Goal: Information Seeking & Learning: Learn about a topic

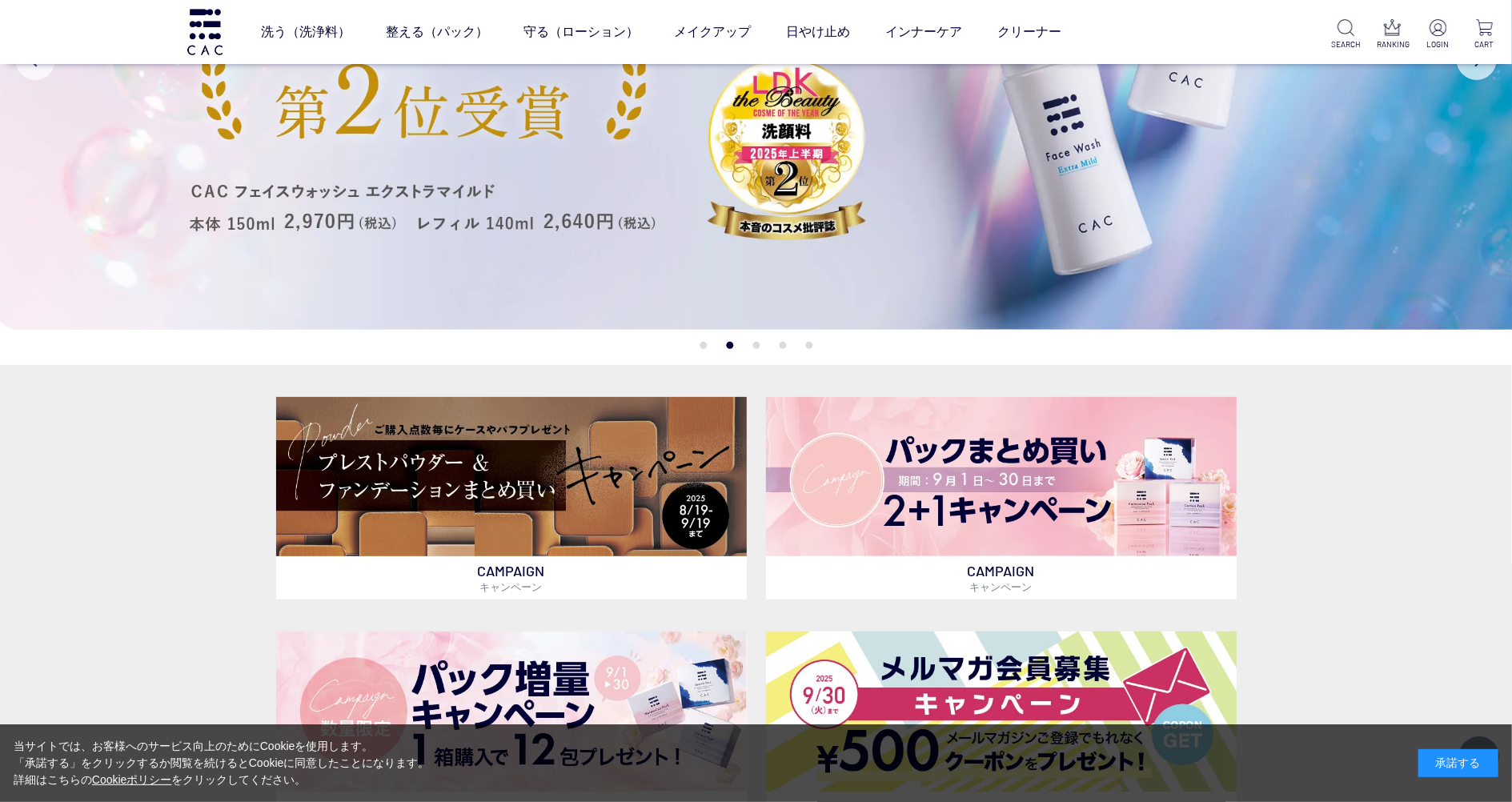
scroll to position [213, 0]
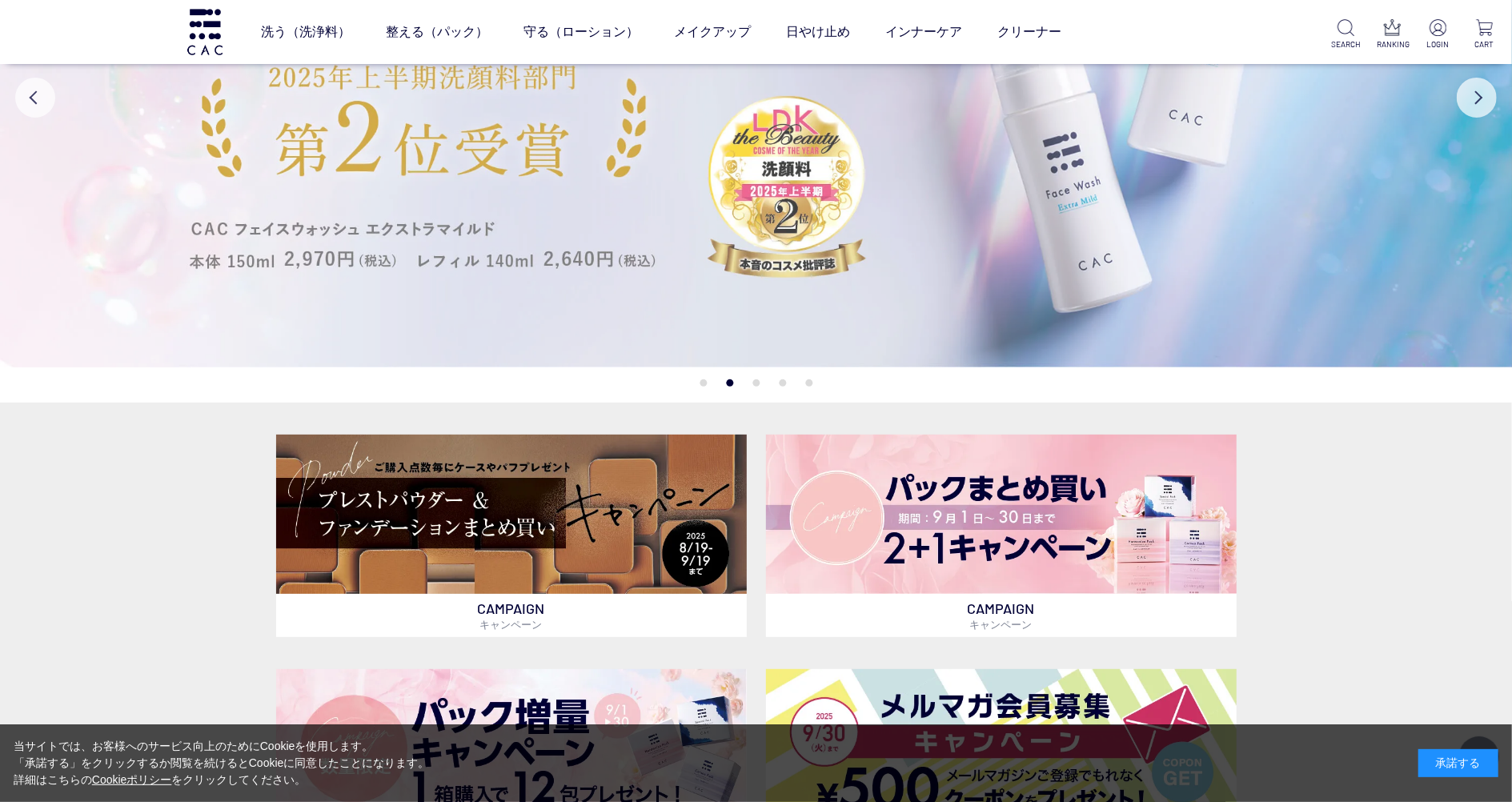
click at [734, 286] on img at bounding box center [756, 97] width 1513 height 540
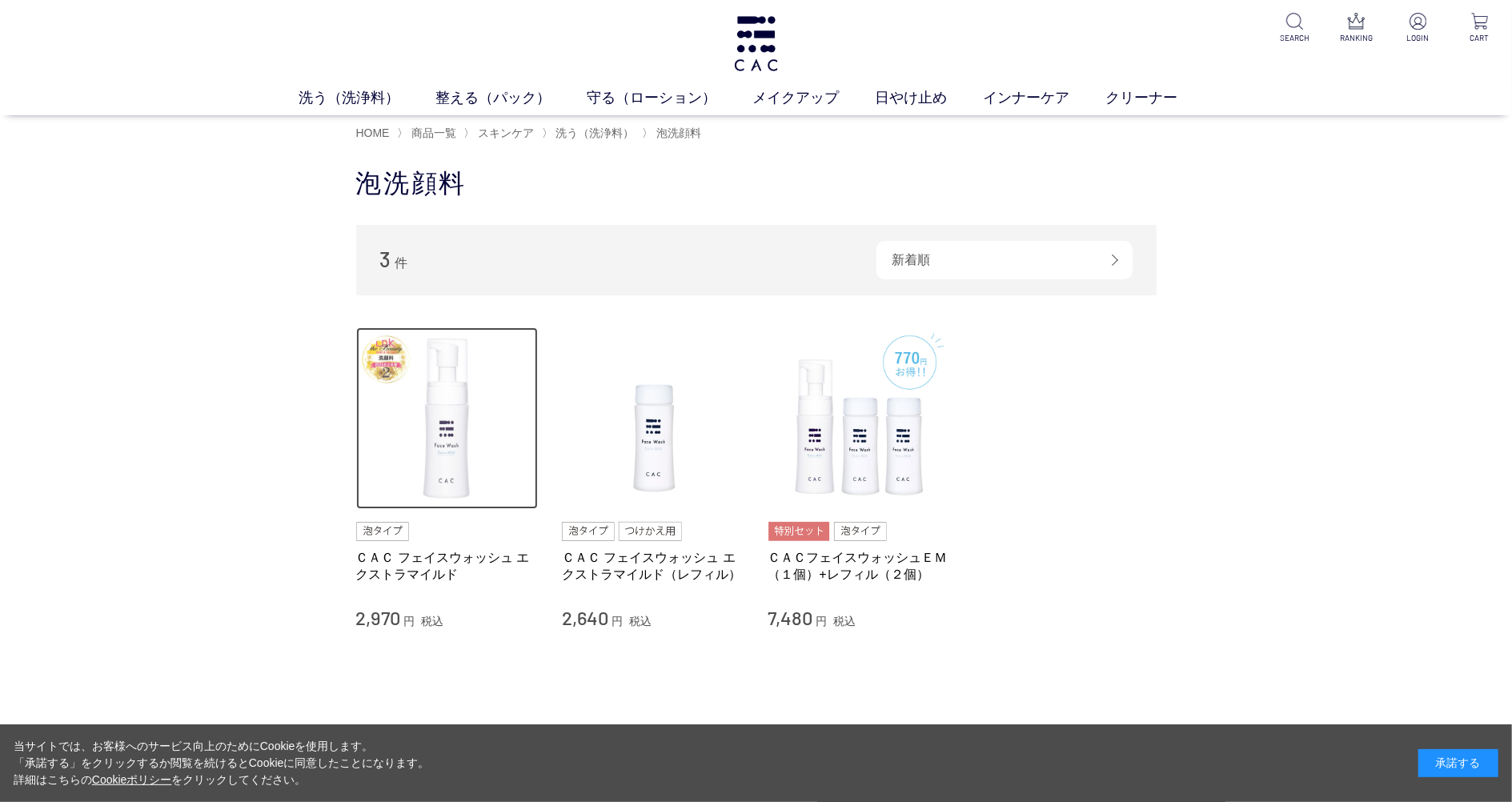
click at [393, 395] on img at bounding box center [447, 419] width 183 height 183
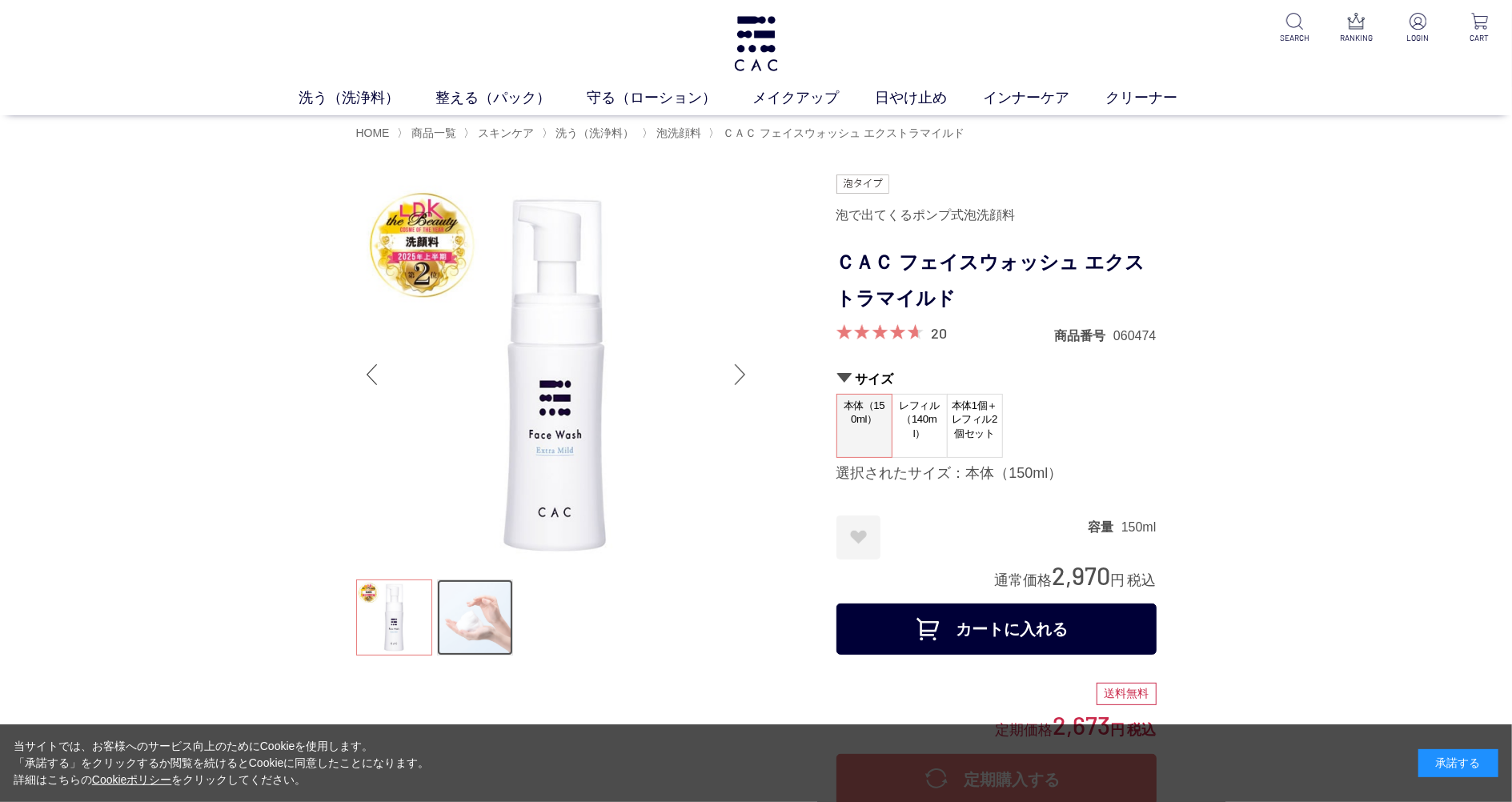
click at [491, 604] on link at bounding box center [475, 617] width 76 height 76
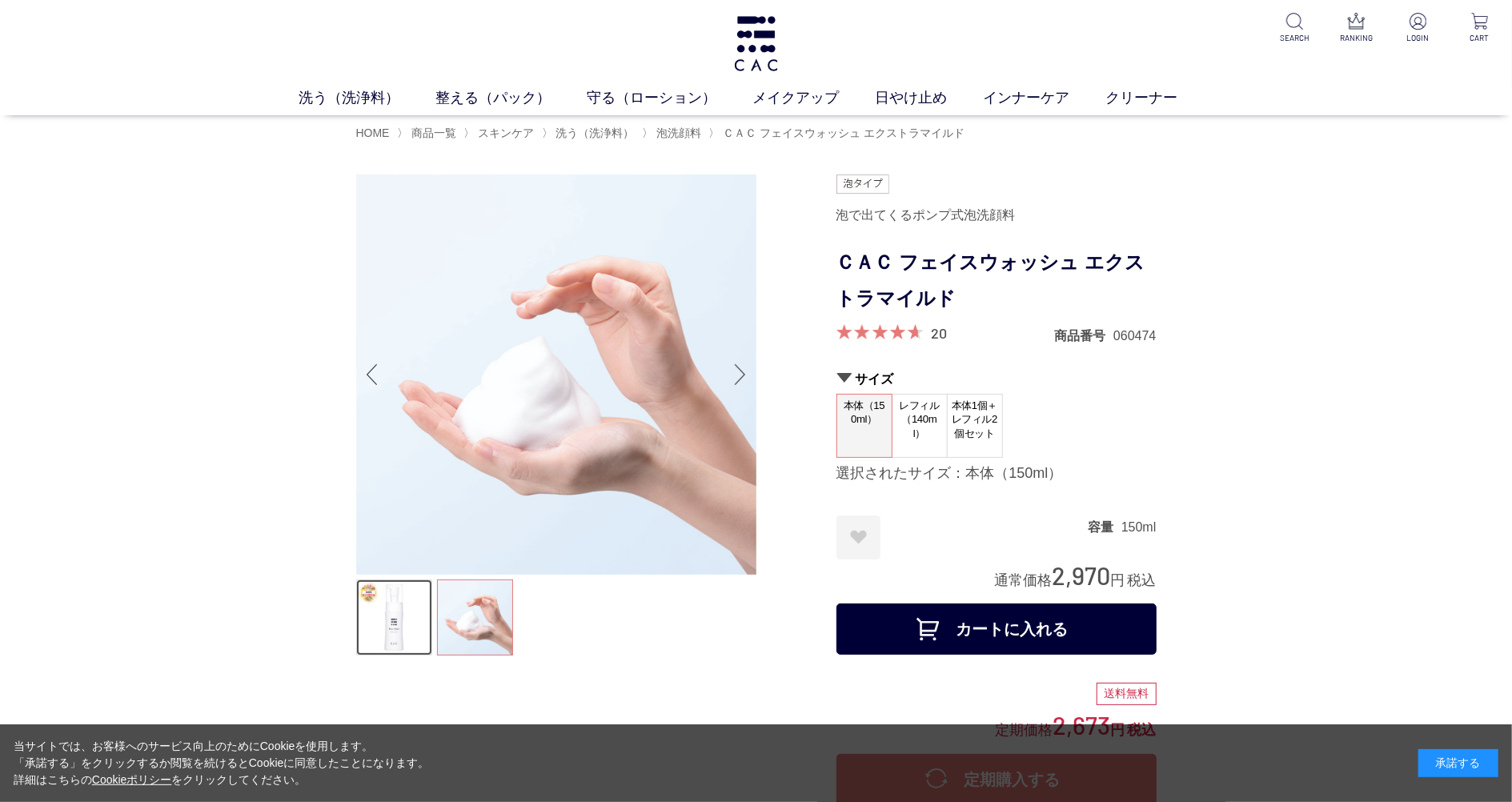
click at [388, 623] on link at bounding box center [393, 617] width 76 height 76
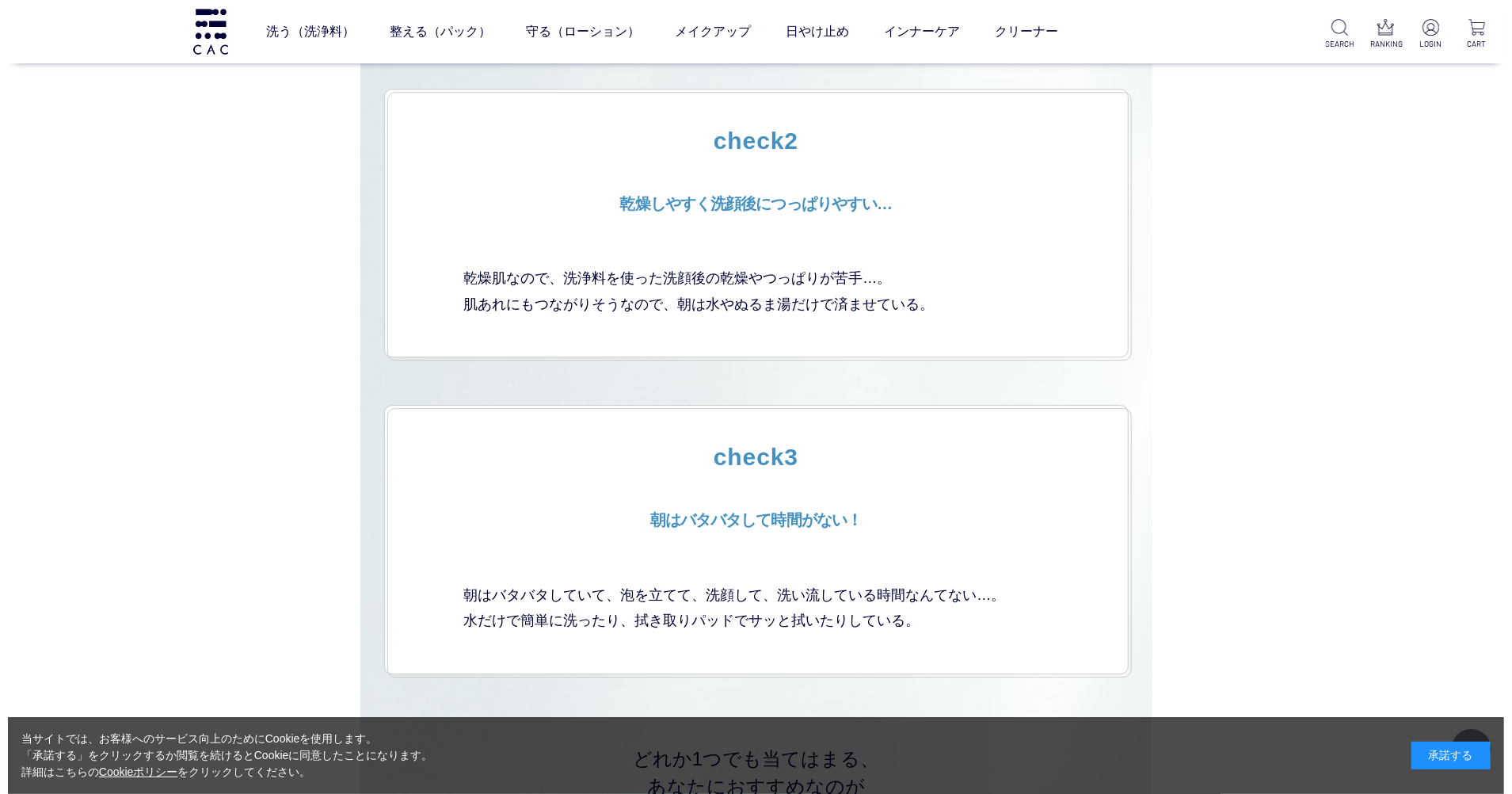
scroll to position [3380, 0]
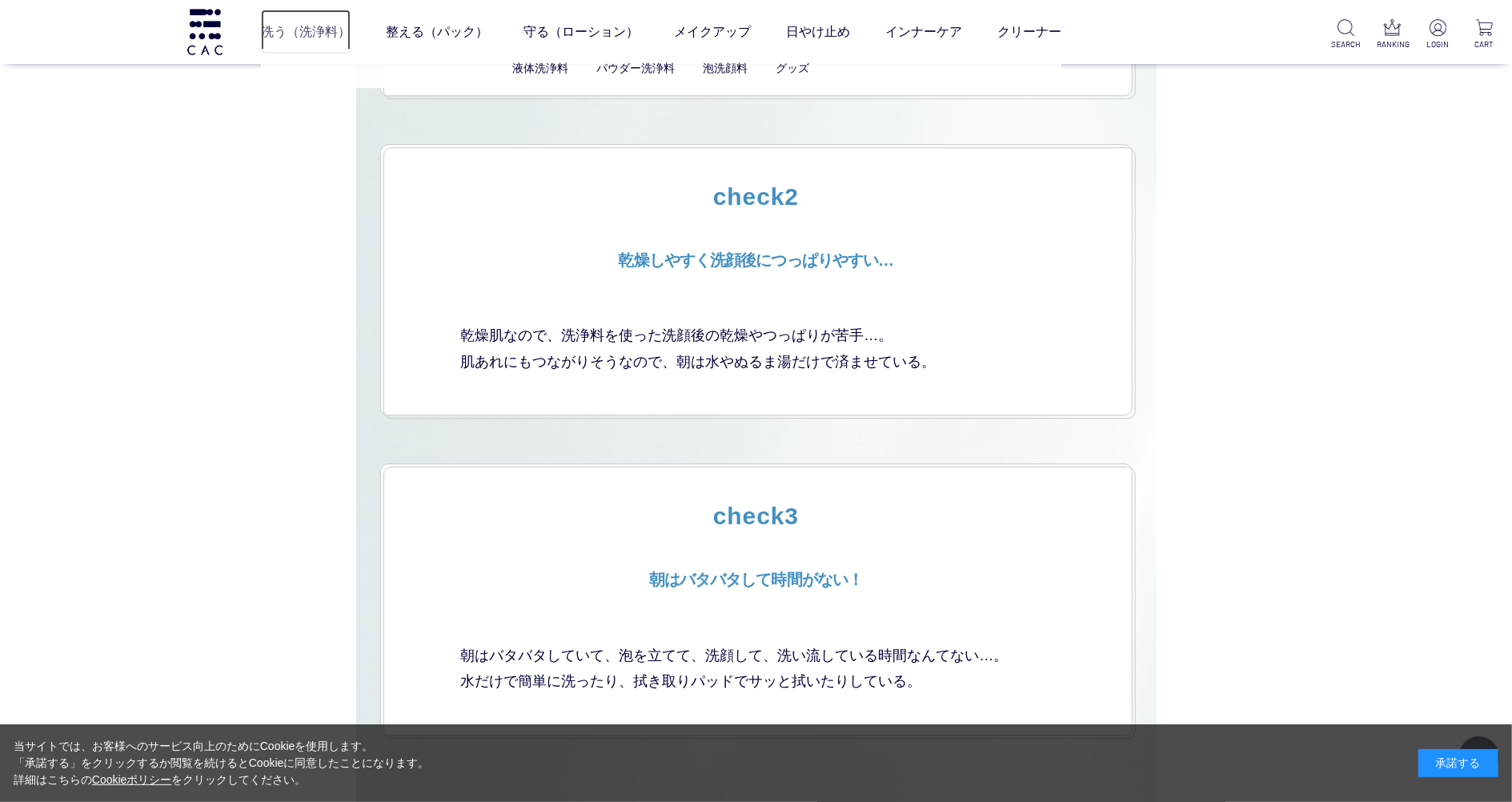
click at [321, 33] on link "洗う（洗浄料）" at bounding box center [306, 32] width 90 height 45
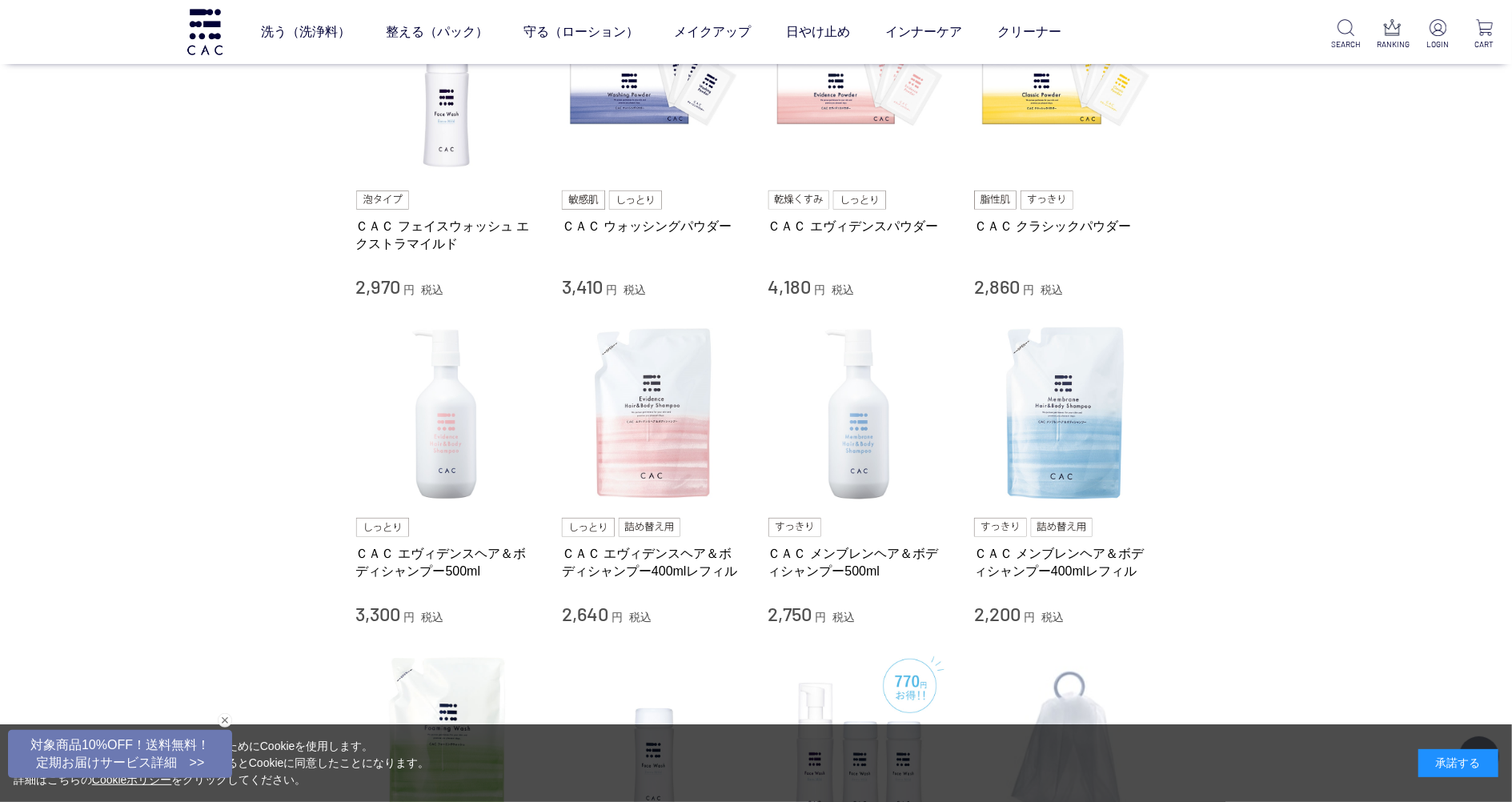
scroll to position [426, 0]
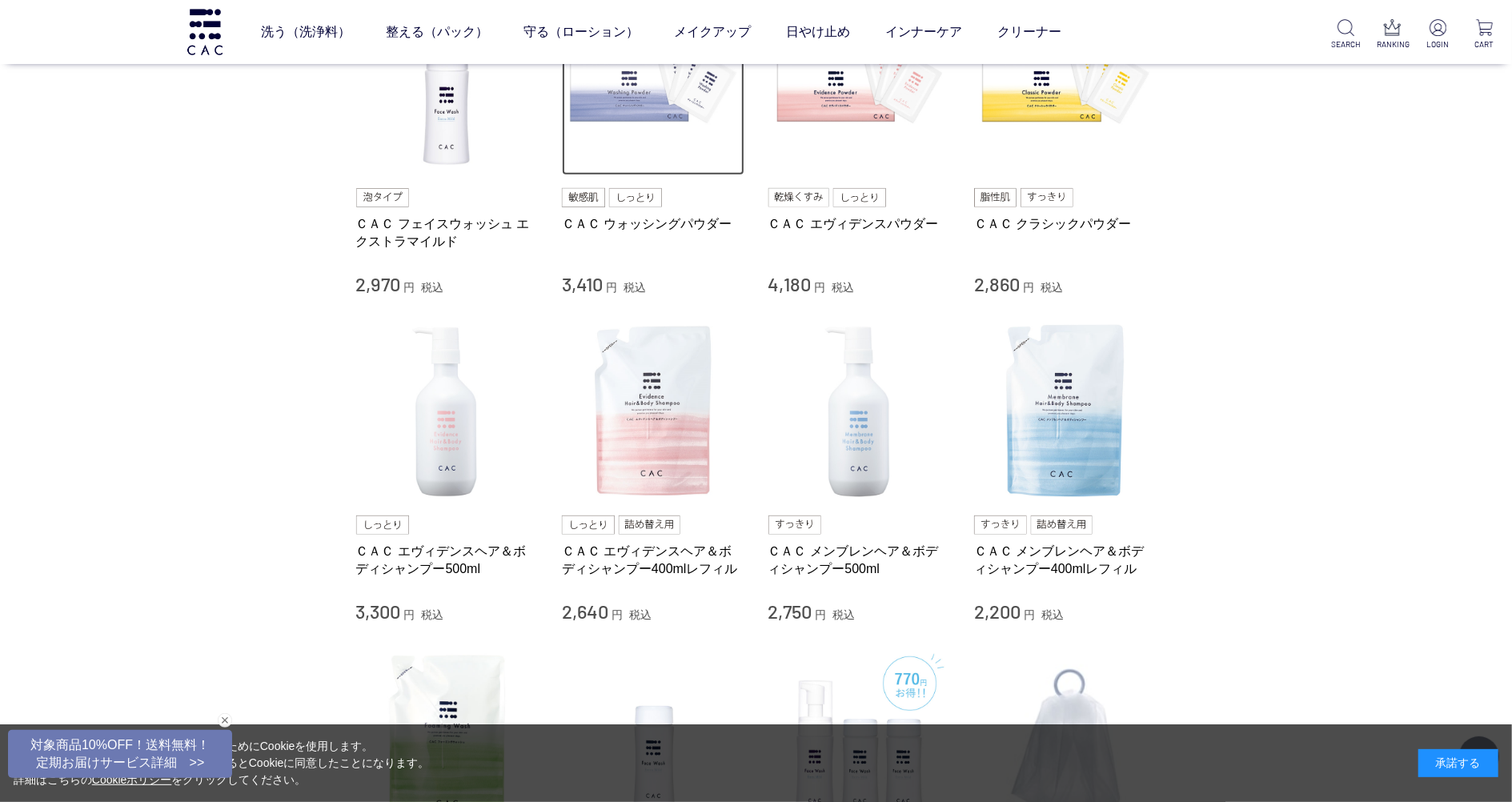
click at [650, 146] on img at bounding box center [653, 85] width 183 height 183
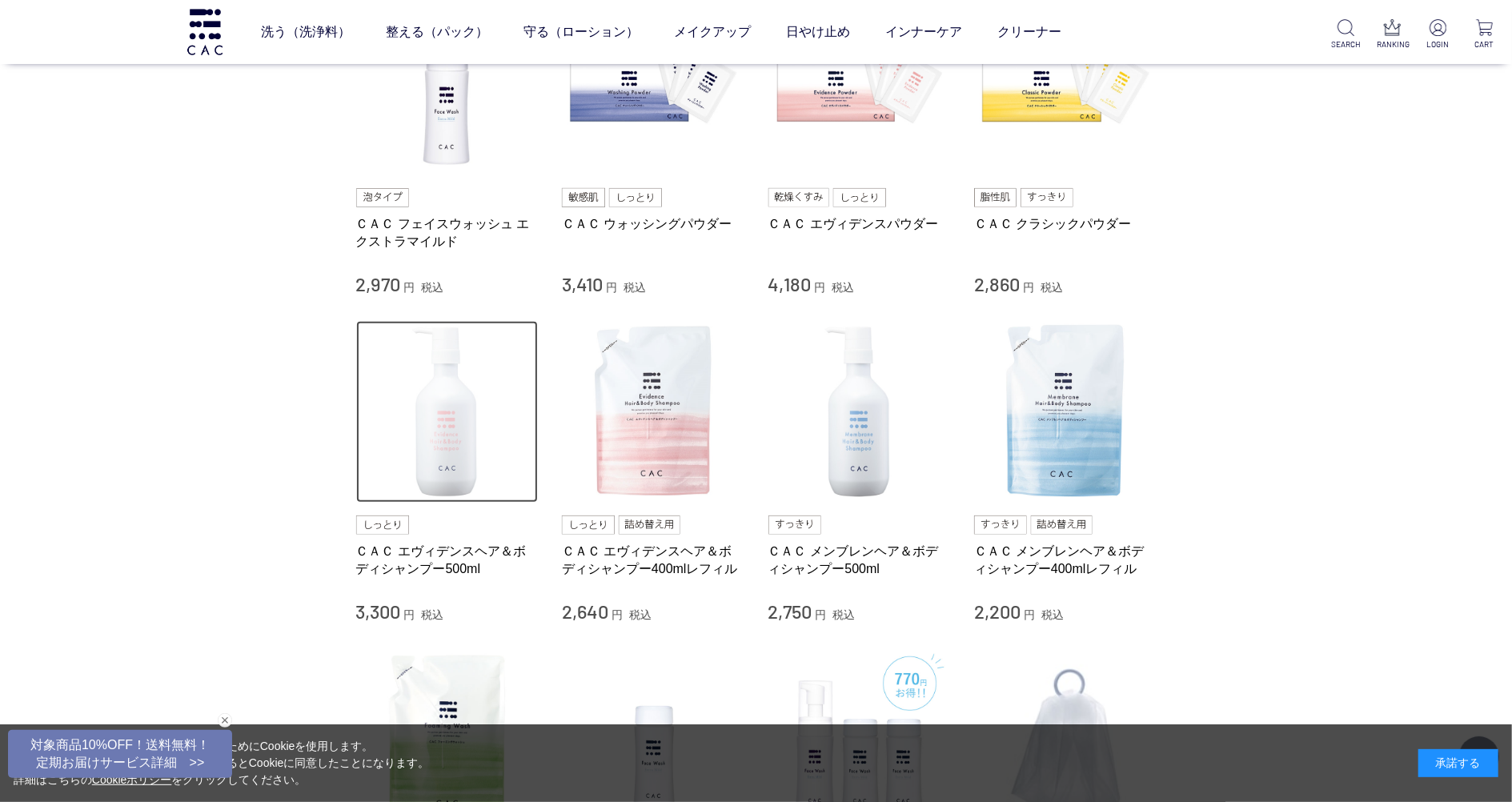
click at [450, 375] on img at bounding box center [447, 412] width 183 height 183
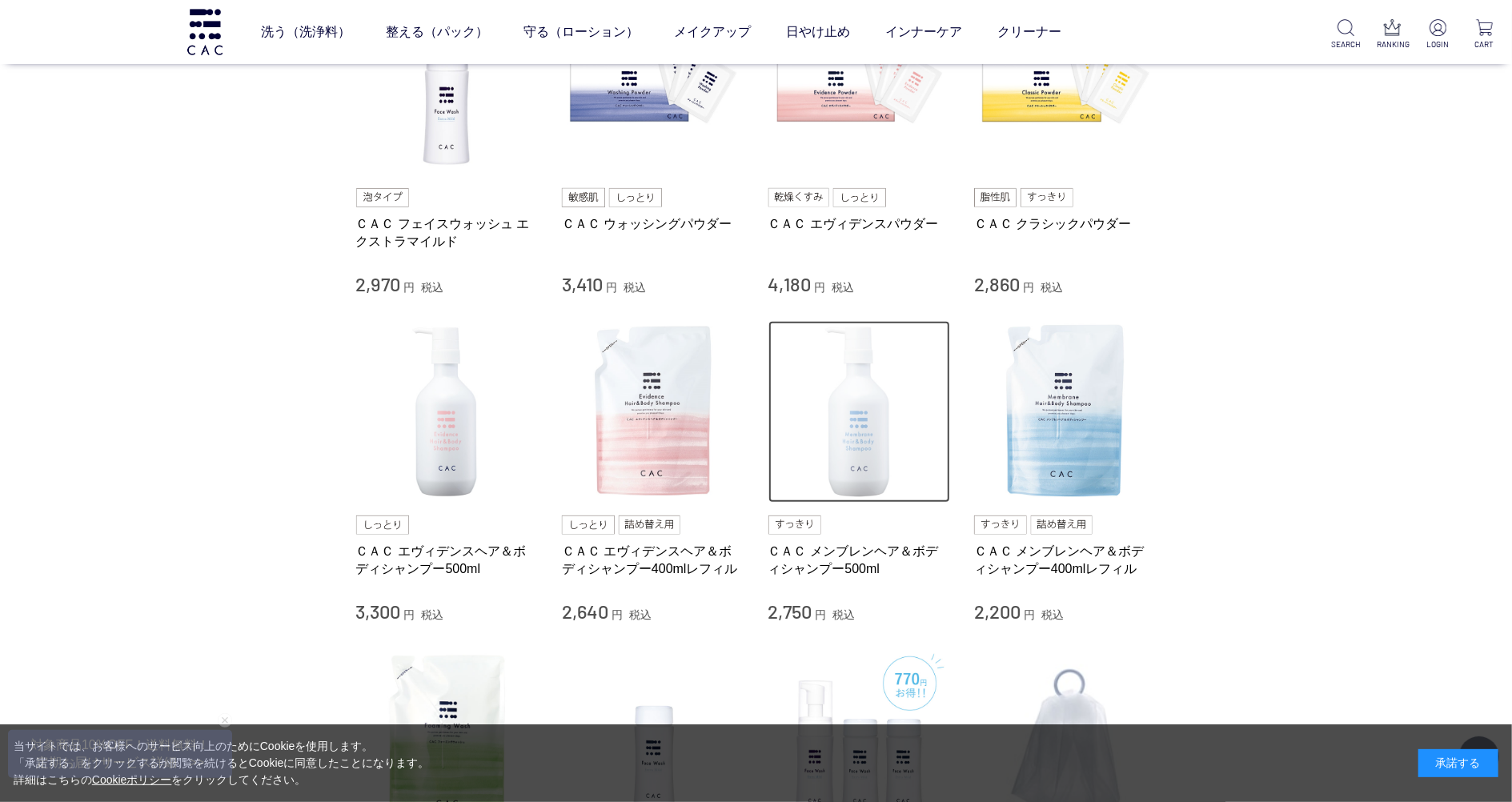
click at [859, 392] on img at bounding box center [860, 412] width 183 height 183
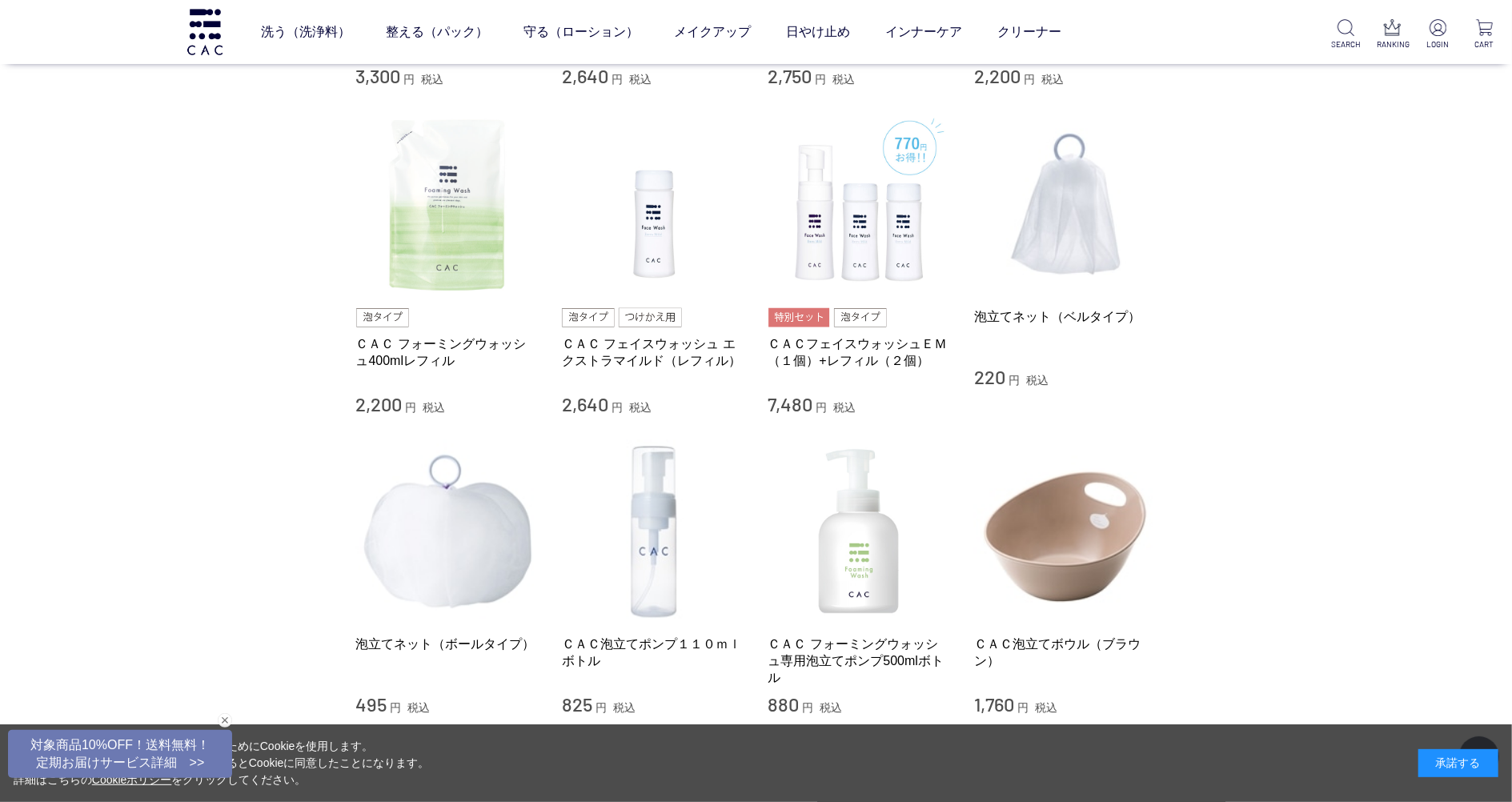
scroll to position [960, 0]
click at [434, 225] on img at bounding box center [447, 206] width 183 height 183
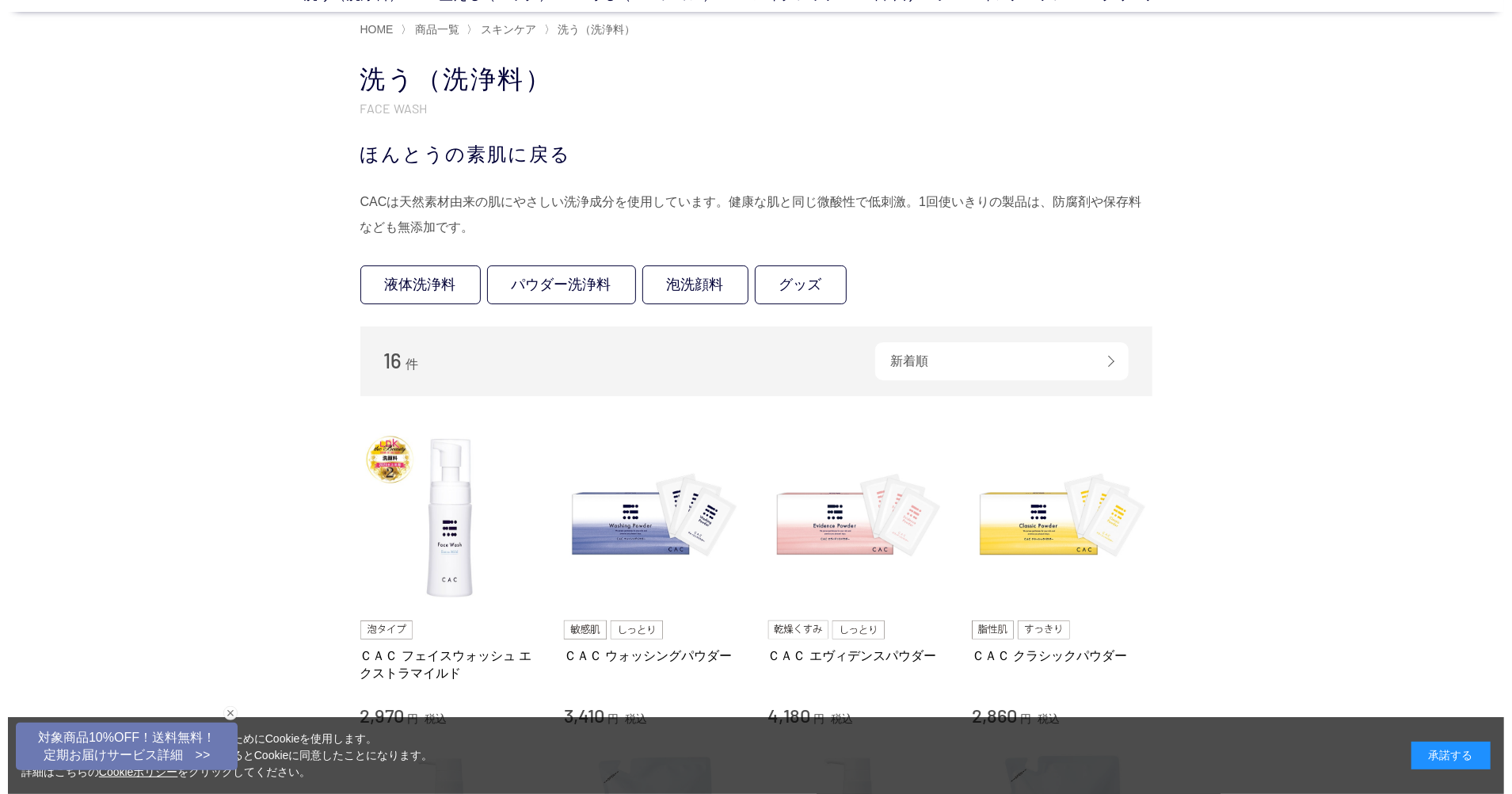
scroll to position [0, 0]
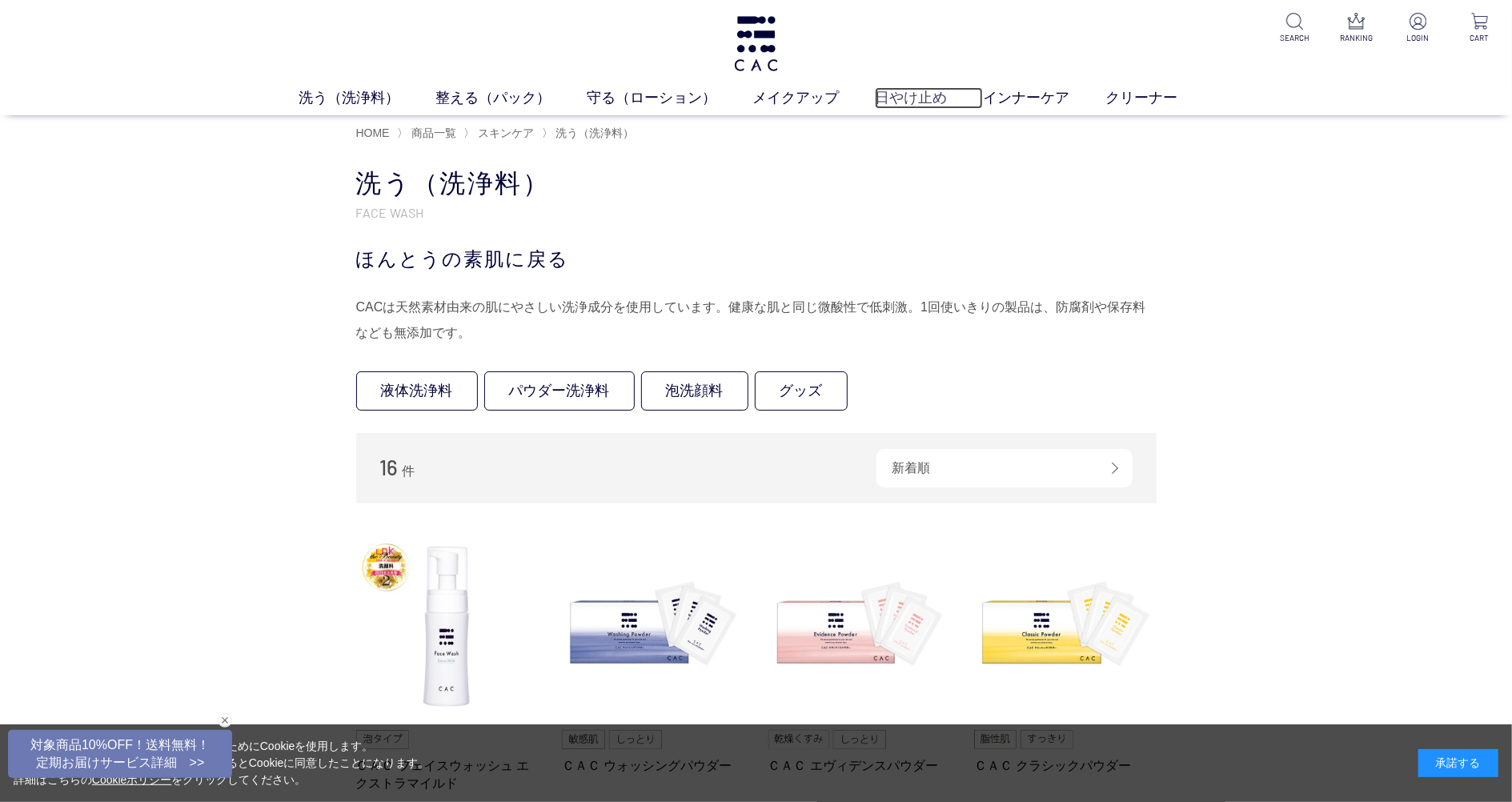
click at [911, 98] on link "日やけ止め" at bounding box center [928, 98] width 108 height 22
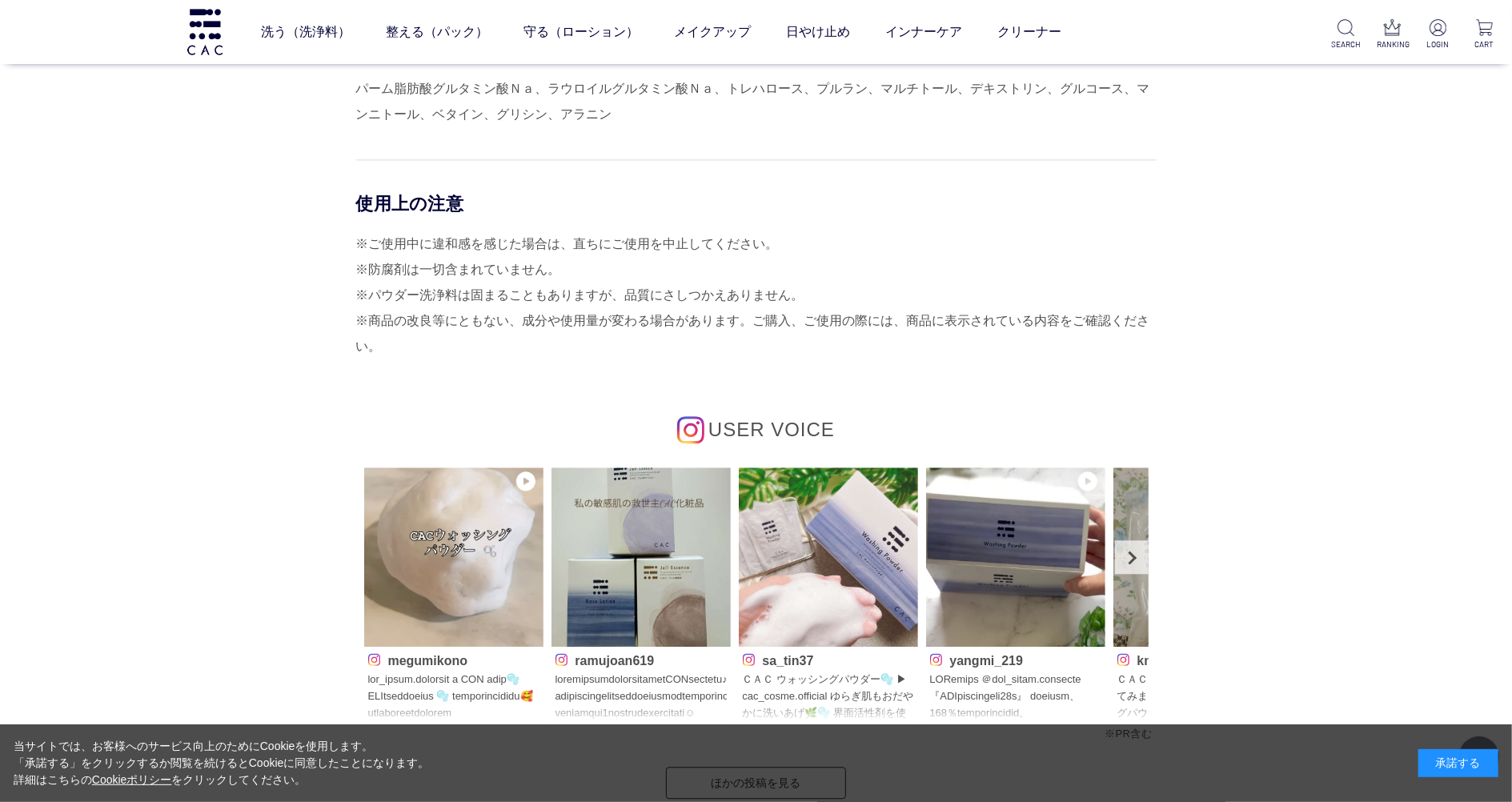
scroll to position [7254, 0]
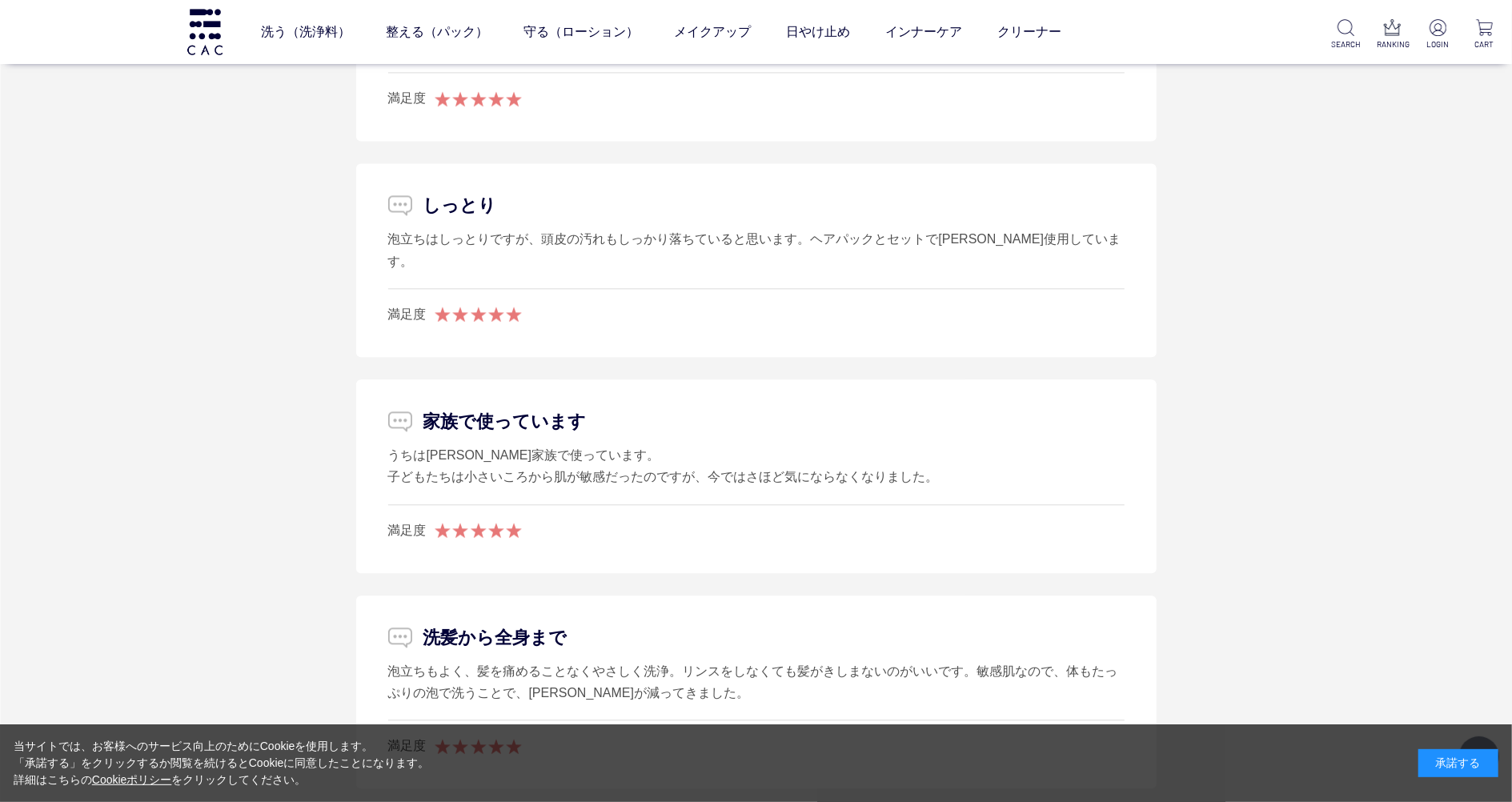
scroll to position [2774, 0]
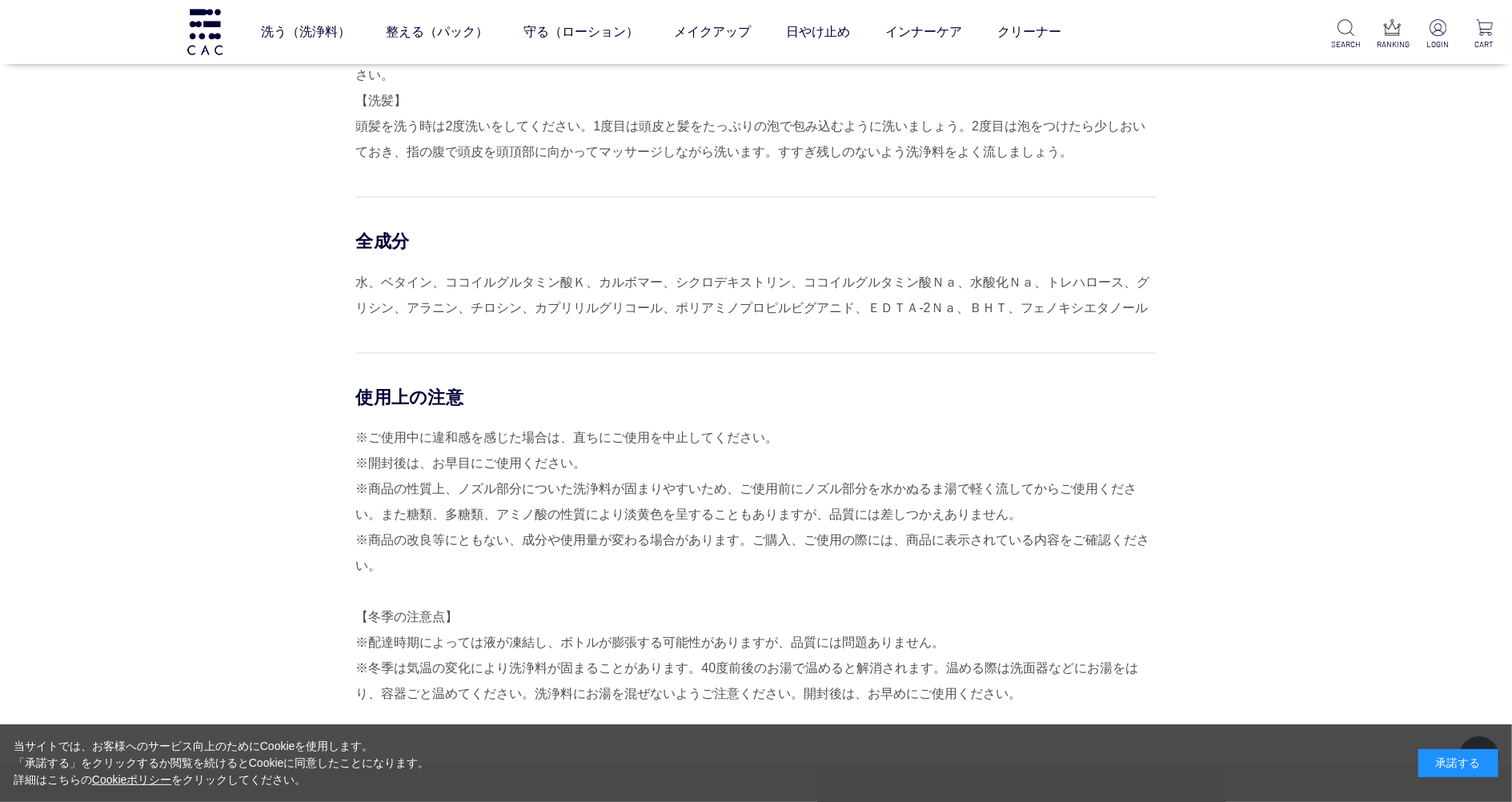
scroll to position [1601, 0]
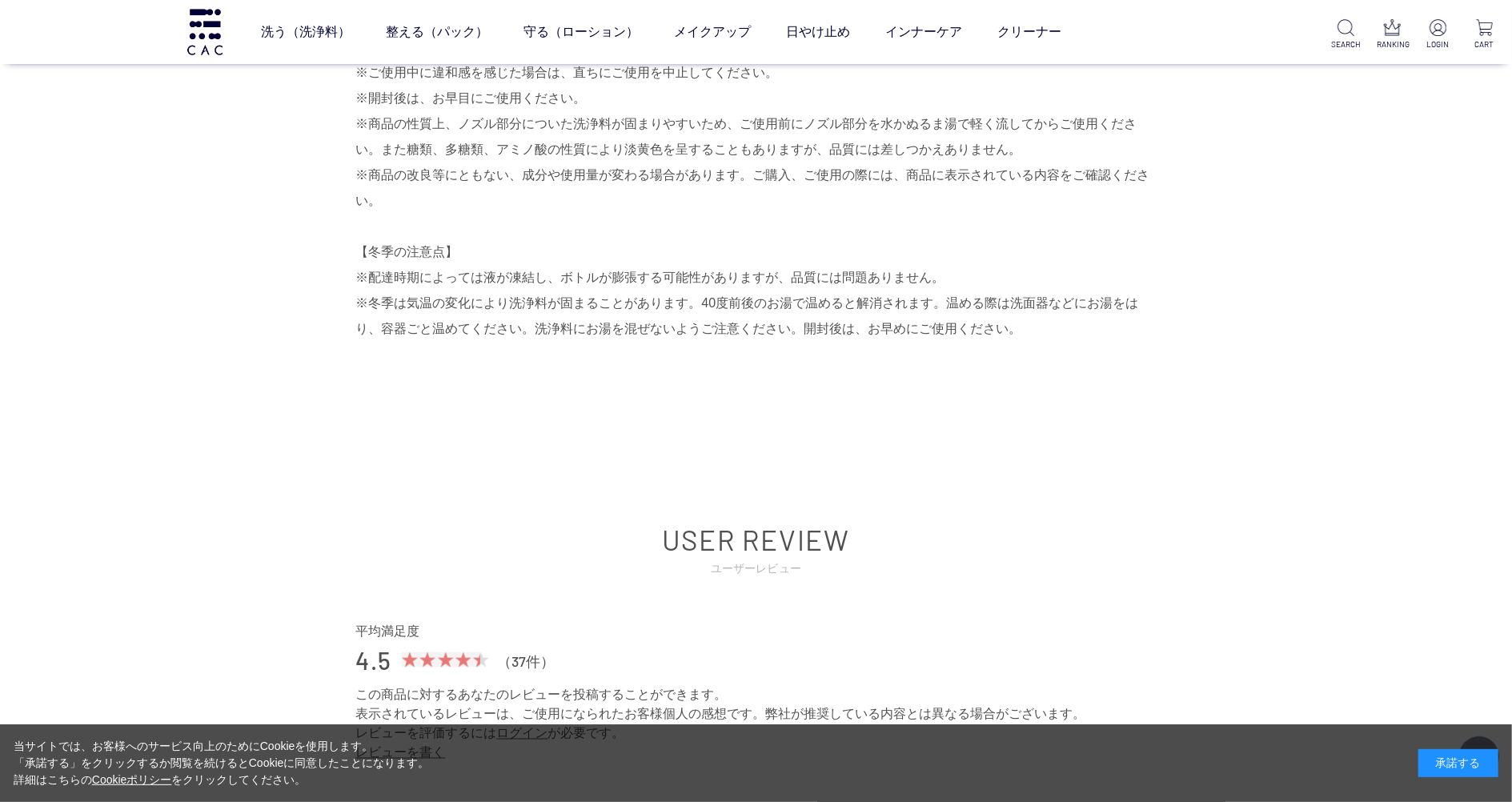
scroll to position [1601, 0]
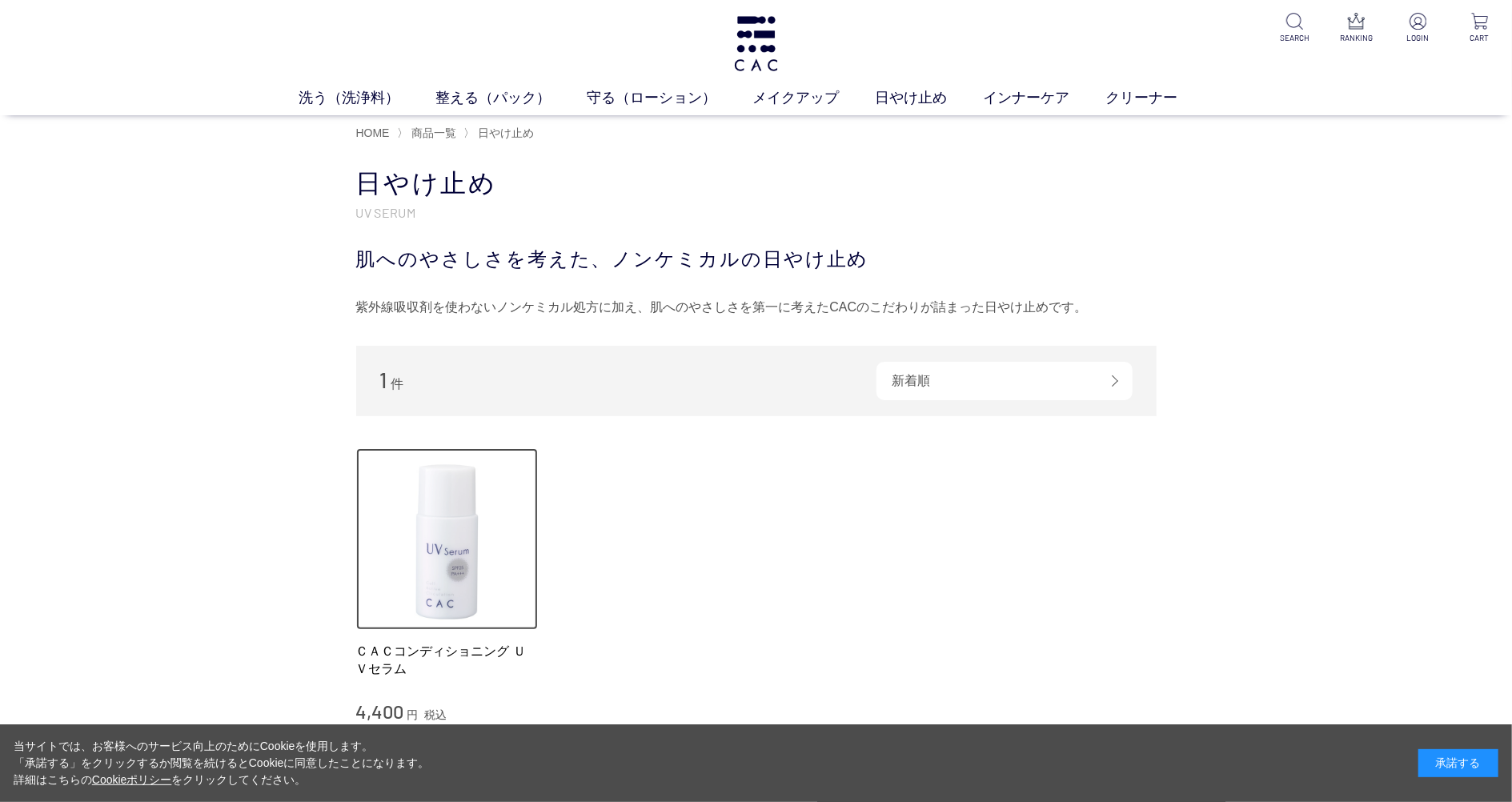
click at [443, 528] on img at bounding box center [447, 539] width 183 height 183
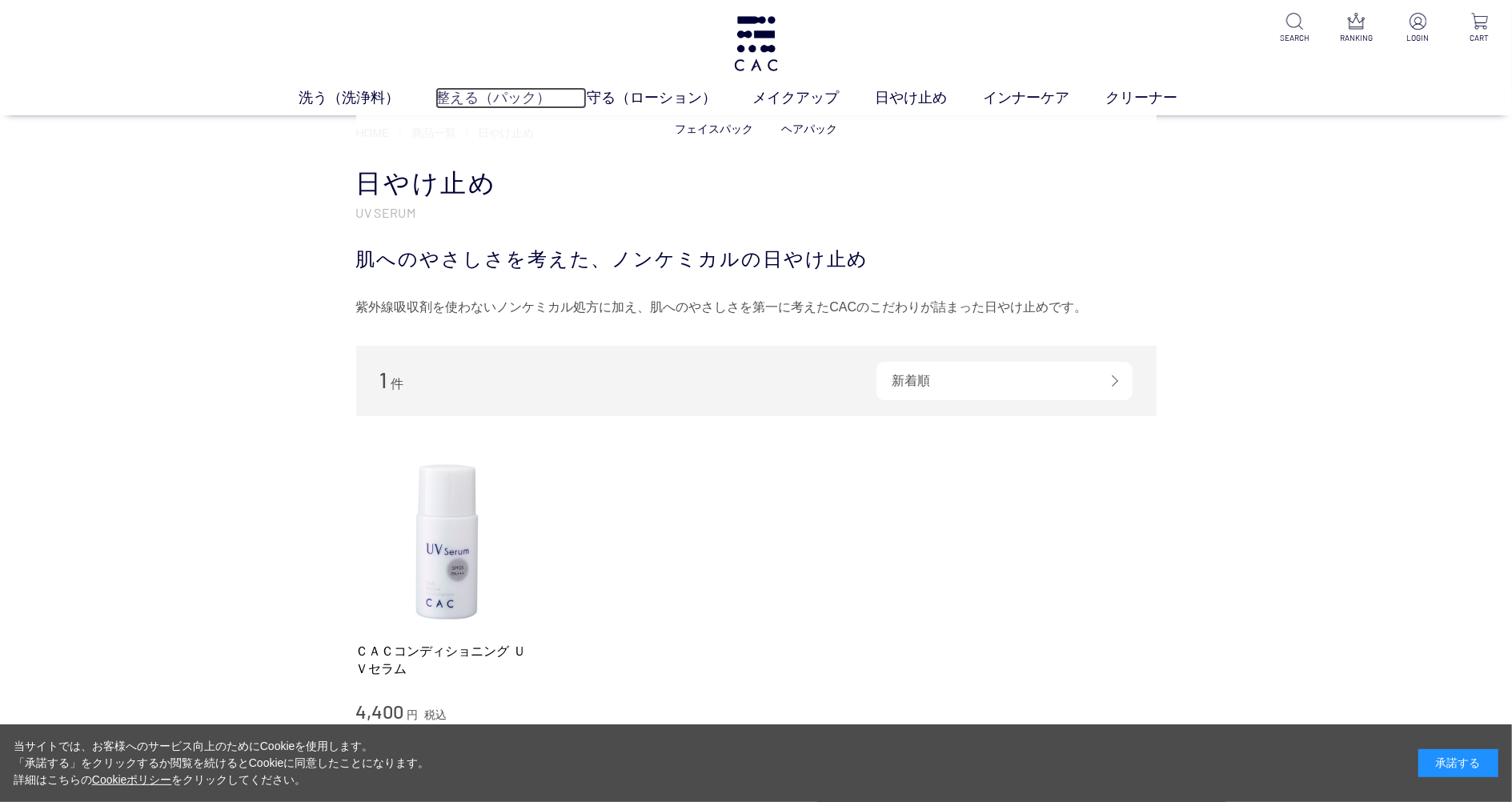
click at [501, 98] on link "整える（パック）" at bounding box center [511, 98] width 152 height 22
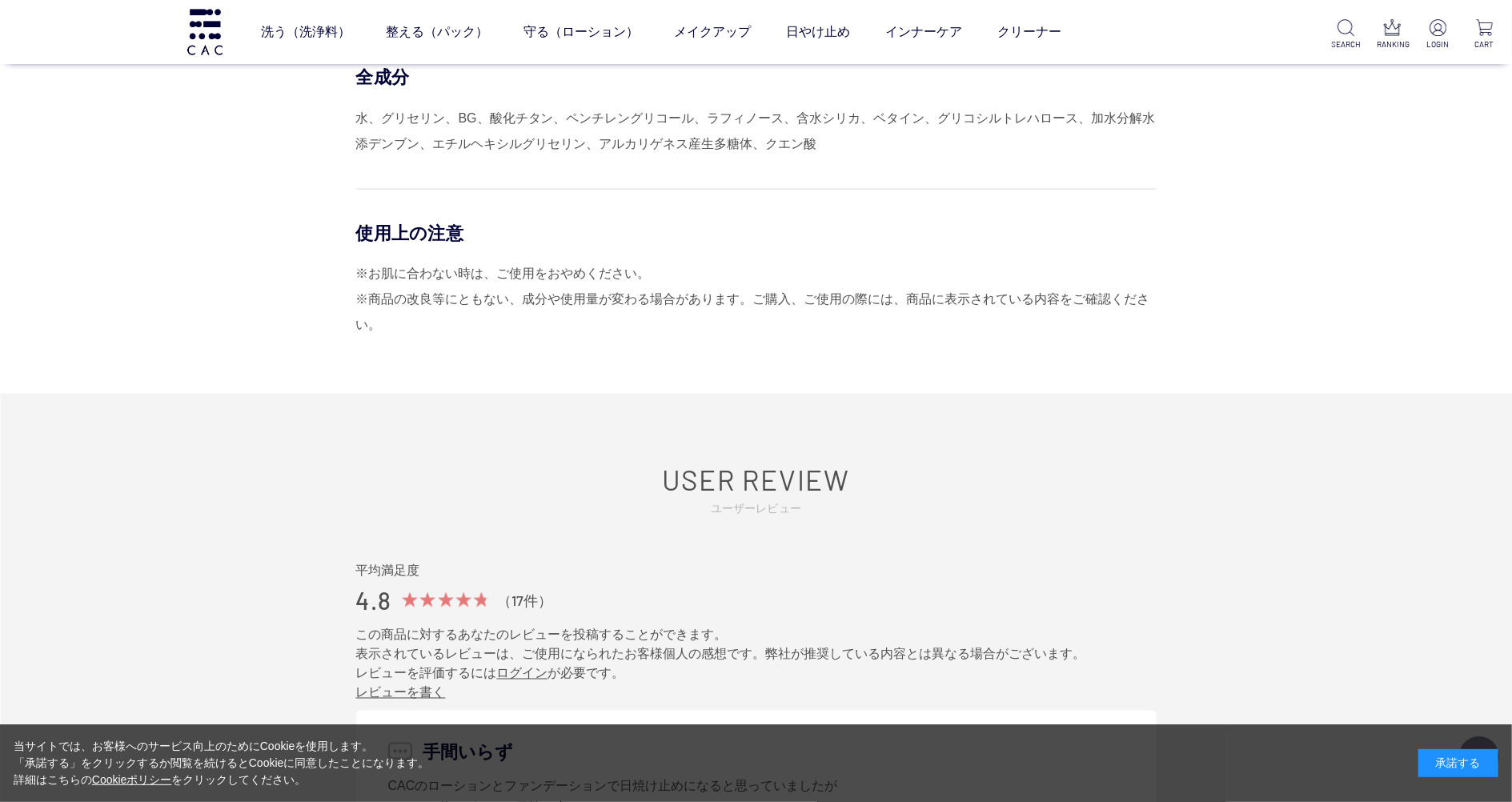
scroll to position [1920, 0]
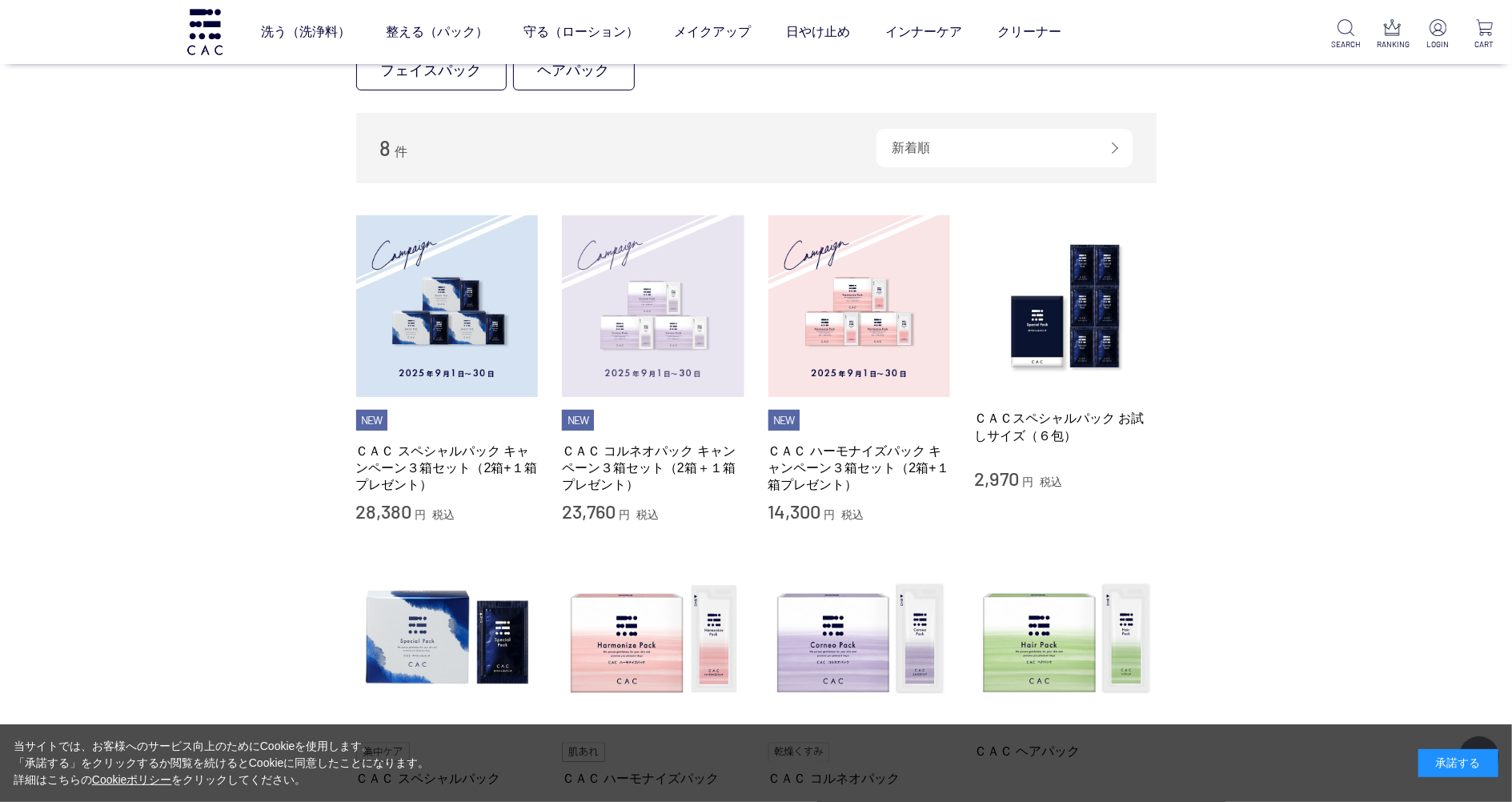
scroll to position [213, 0]
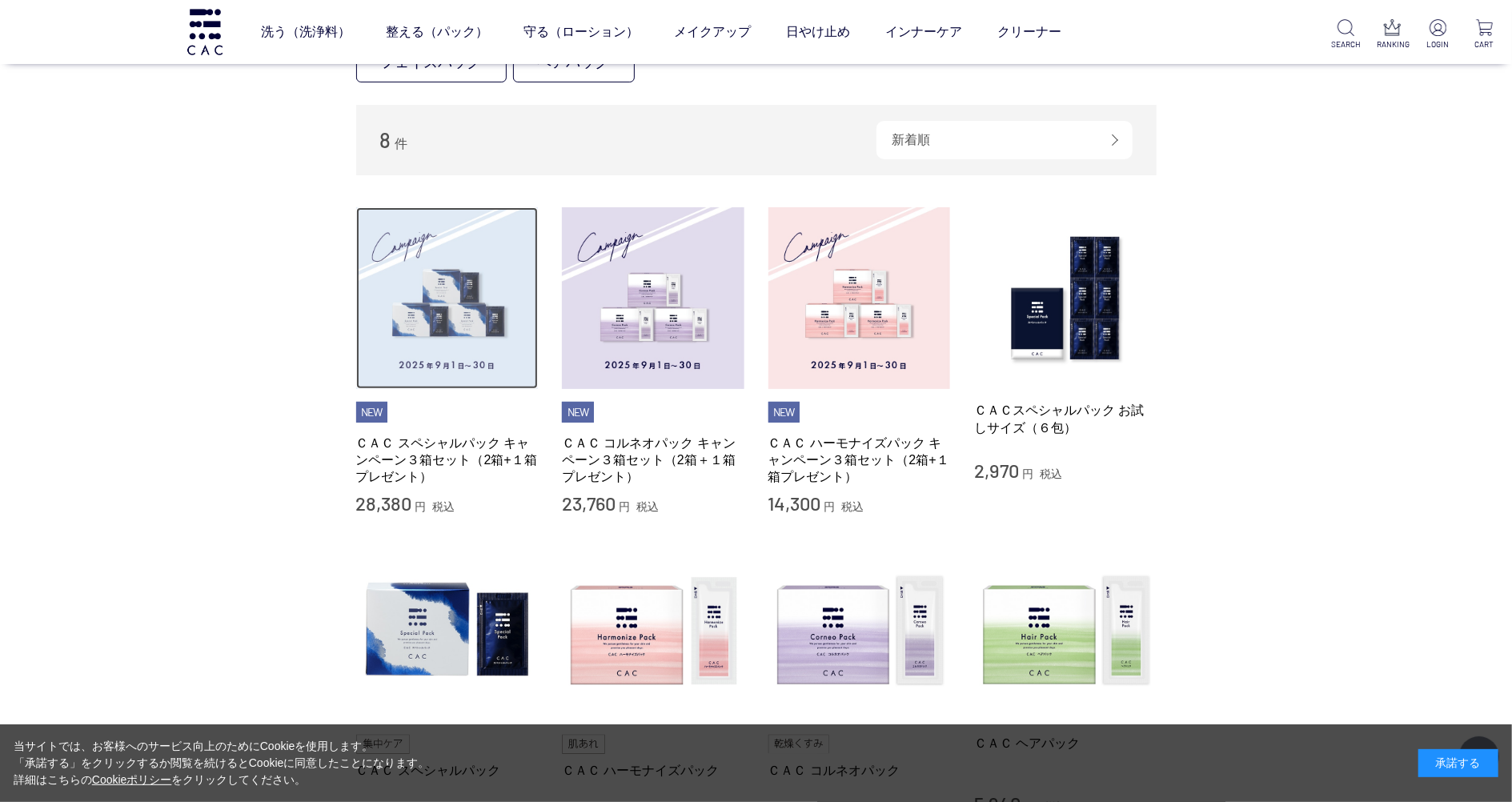
drag, startPoint x: 497, startPoint y: 373, endPoint x: 391, endPoint y: 378, distance: 106.1
click at [494, 375] on img at bounding box center [447, 299] width 183 height 183
